Goal: Book appointment/travel/reservation

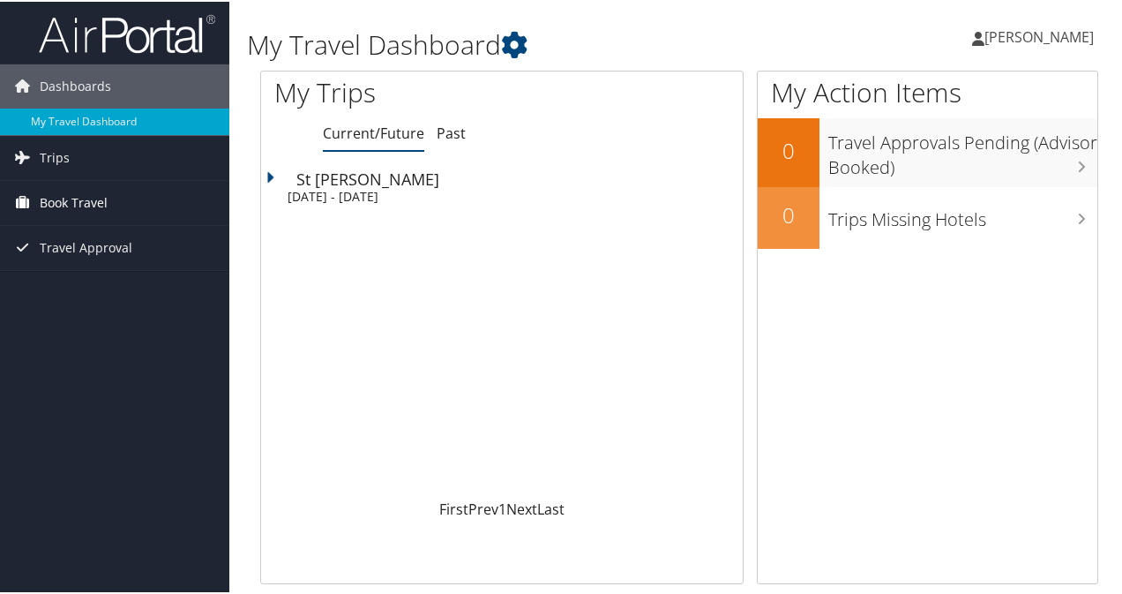
click at [109, 204] on link "Book Travel" at bounding box center [114, 201] width 229 height 44
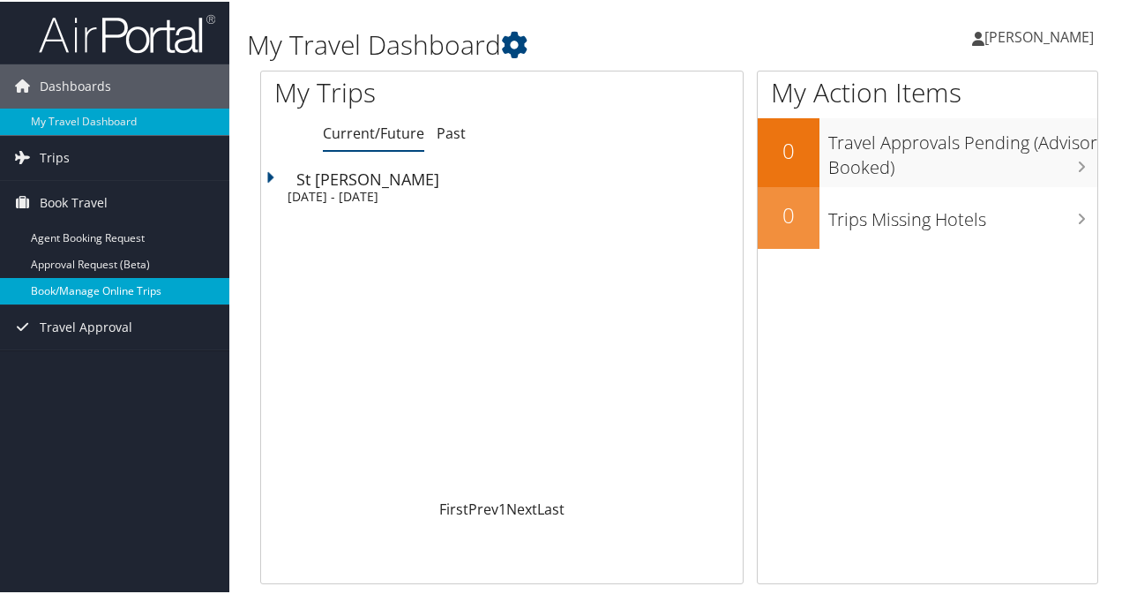
click at [95, 281] on link "Book/Manage Online Trips" at bounding box center [114, 289] width 229 height 26
